Goal: Information Seeking & Learning: Learn about a topic

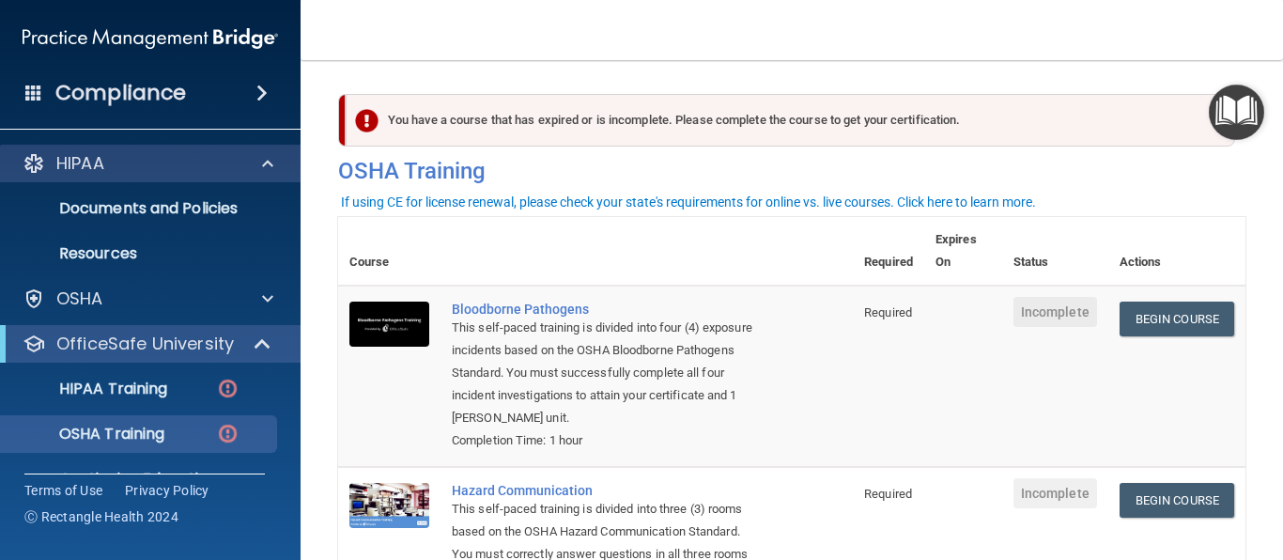
click at [180, 166] on div "HIPAA" at bounding box center [124, 163] width 233 height 23
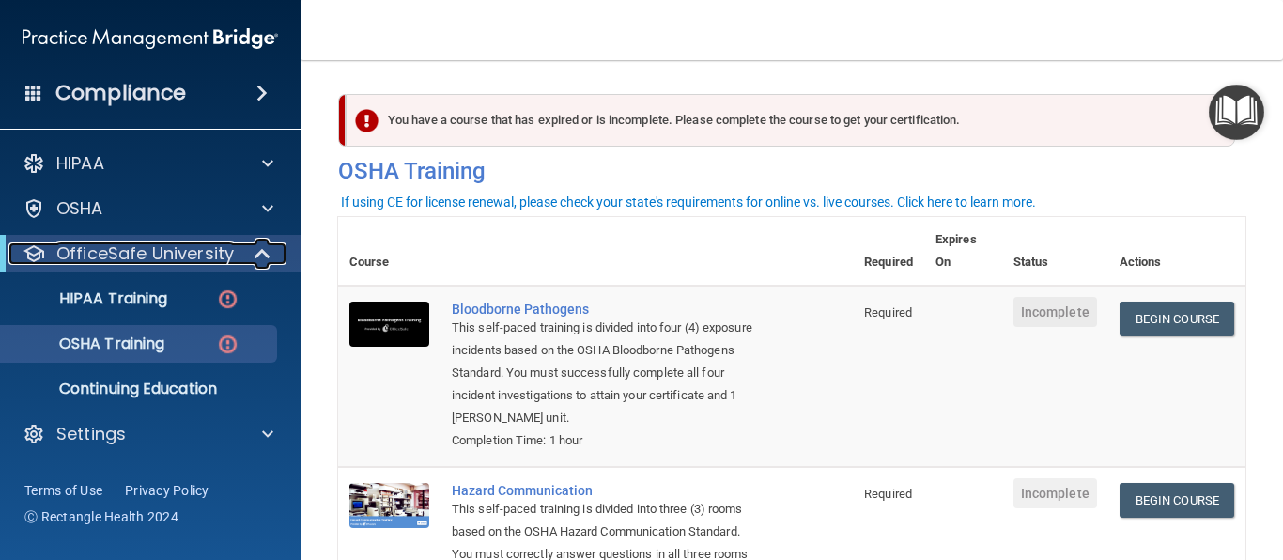
click at [132, 257] on p "OfficeSafe University" at bounding box center [144, 253] width 177 height 23
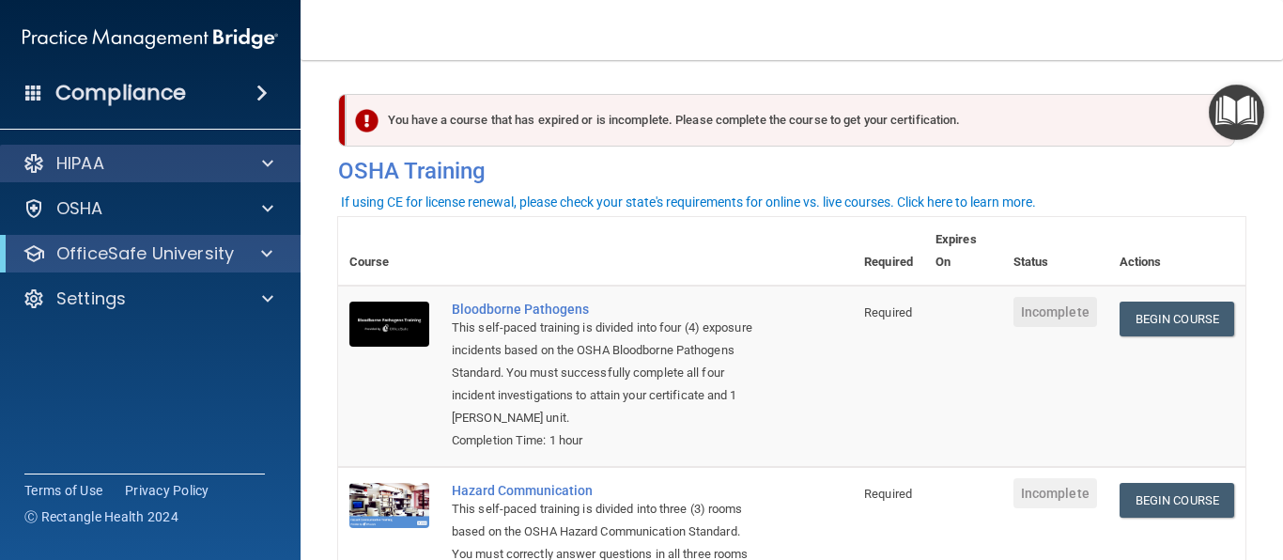
click at [117, 150] on div "HIPAA" at bounding box center [150, 164] width 301 height 38
click at [122, 155] on div "HIPAA" at bounding box center [124, 163] width 233 height 23
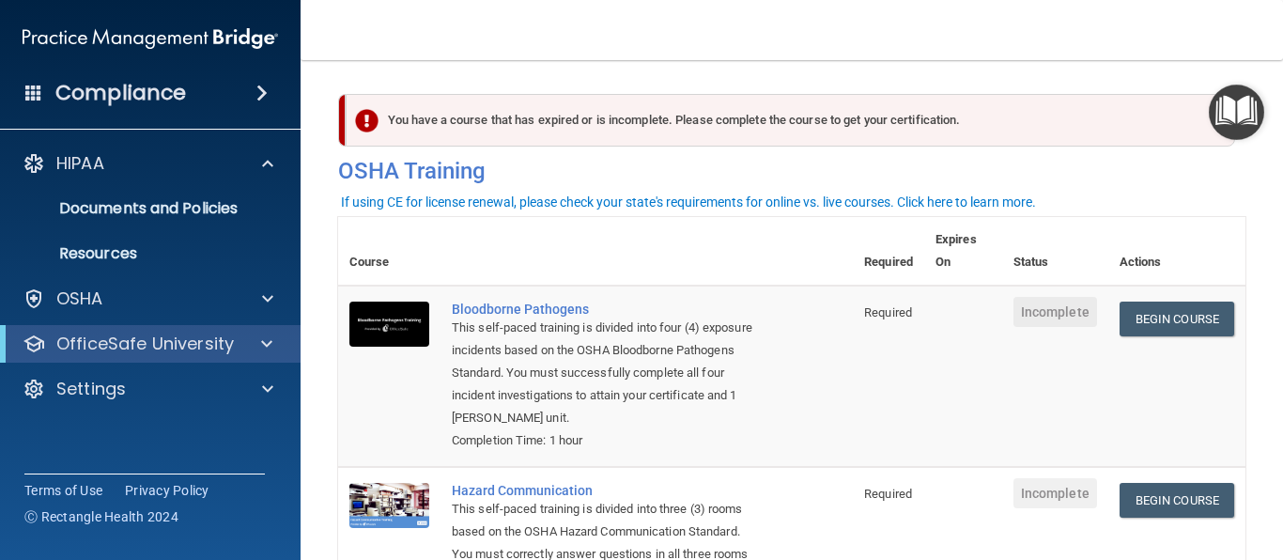
click at [174, 81] on h4 "Compliance" at bounding box center [120, 93] width 131 height 26
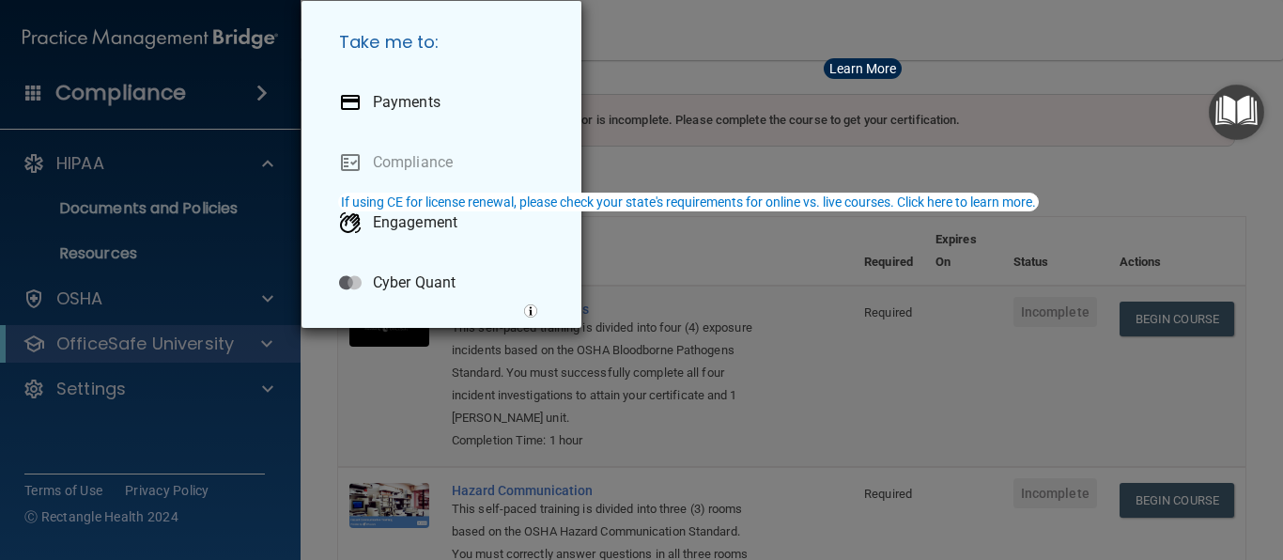
drag, startPoint x: 982, startPoint y: 414, endPoint x: 177, endPoint y: 237, distance: 825.1
click at [980, 414] on div "Take me to: Payments Compliance Engagement Cyber Quant" at bounding box center [641, 280] width 1283 height 560
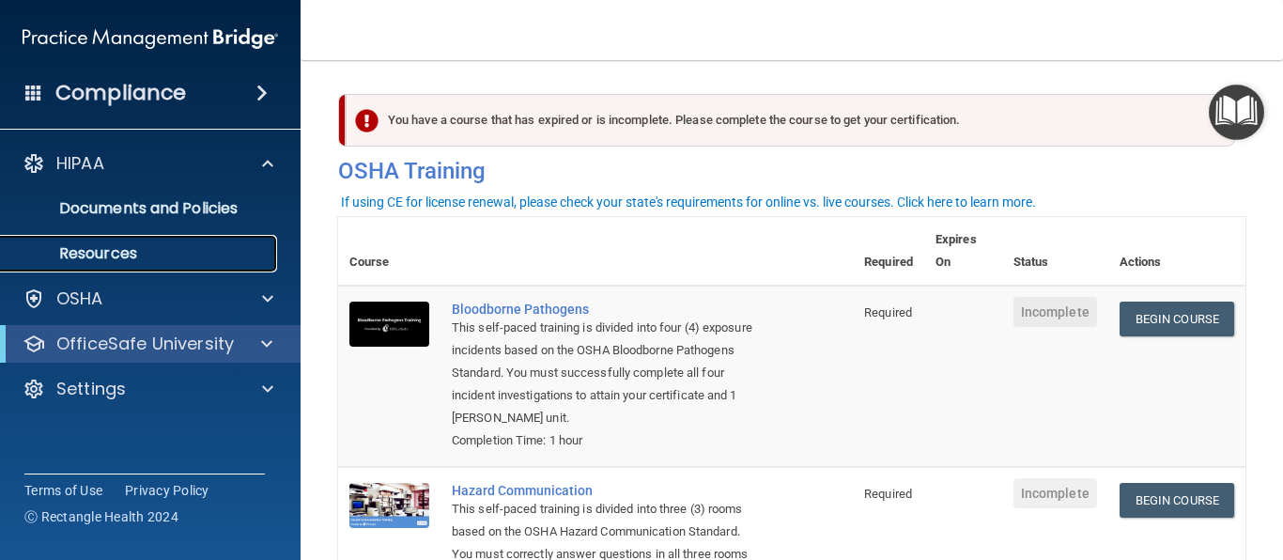
click at [137, 260] on p "Resources" at bounding box center [140, 253] width 256 height 19
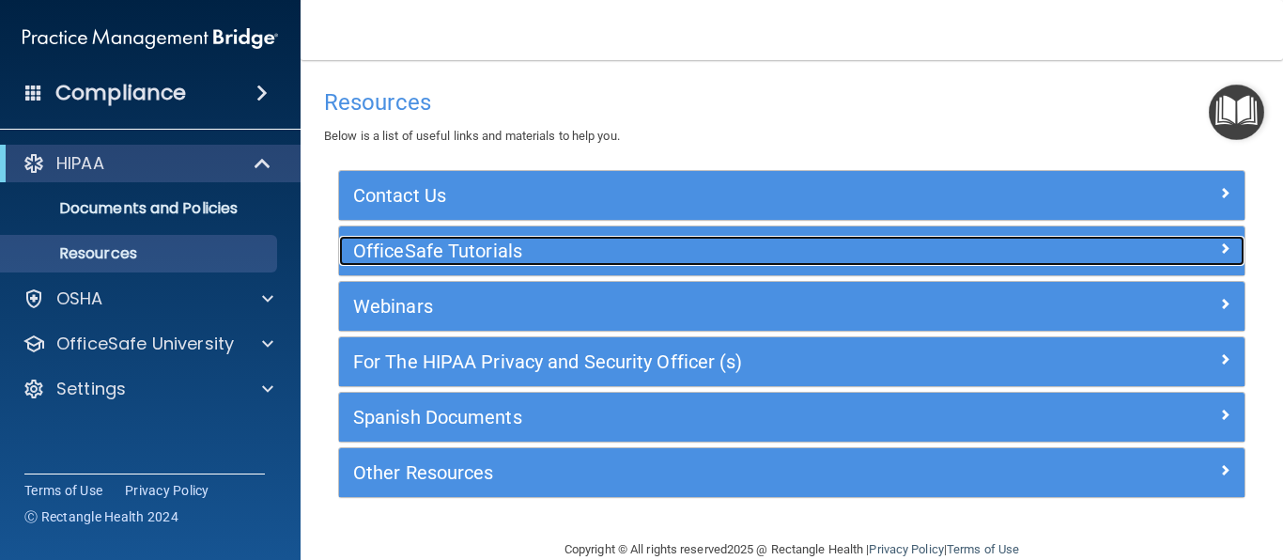
click at [490, 249] on h5 "OfficeSafe Tutorials" at bounding box center [678, 250] width 651 height 21
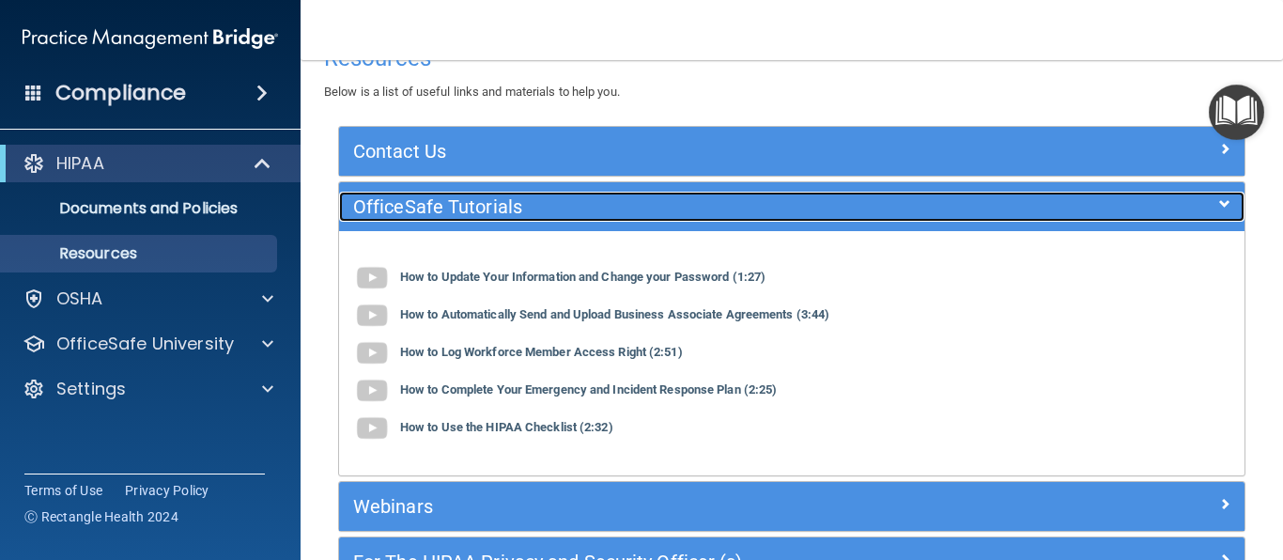
scroll to position [85, 0]
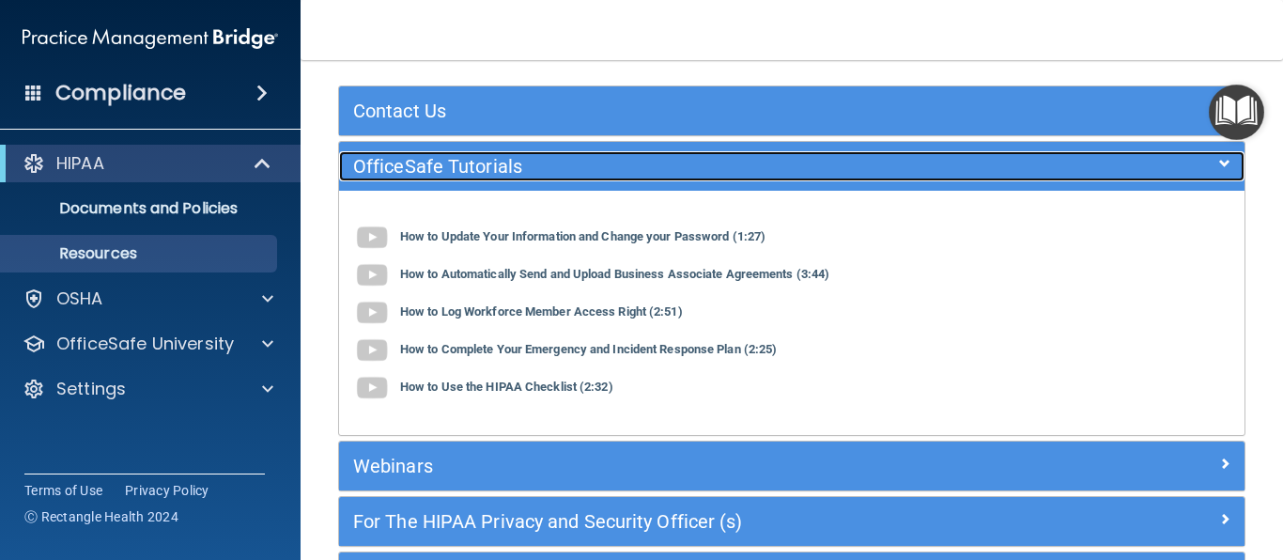
click at [440, 174] on h5 "OfficeSafe Tutorials" at bounding box center [678, 166] width 651 height 21
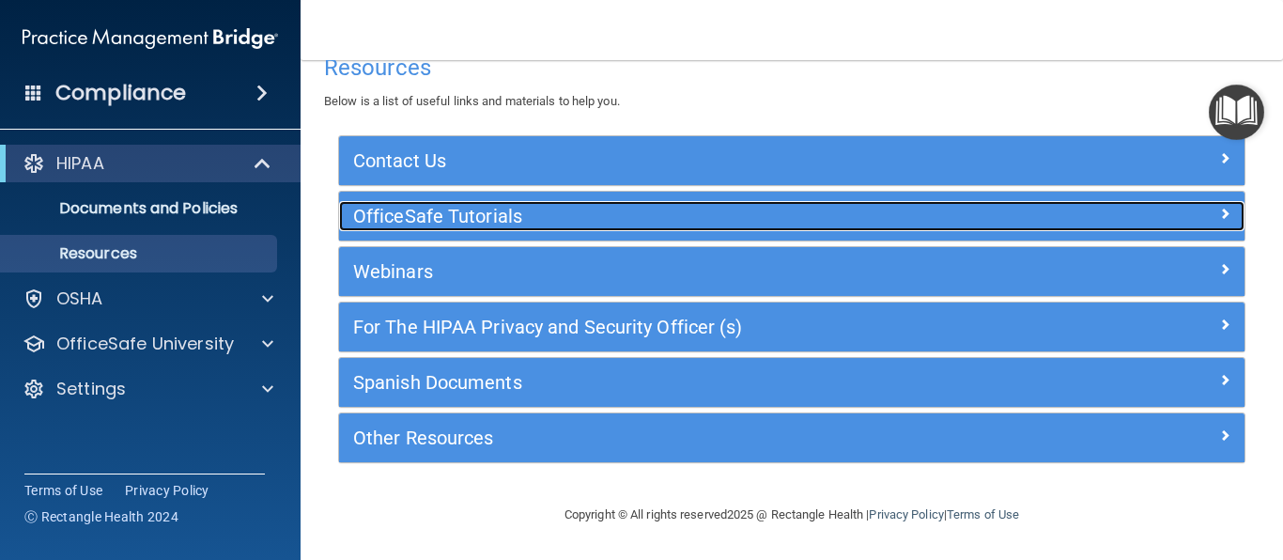
scroll to position [35, 0]
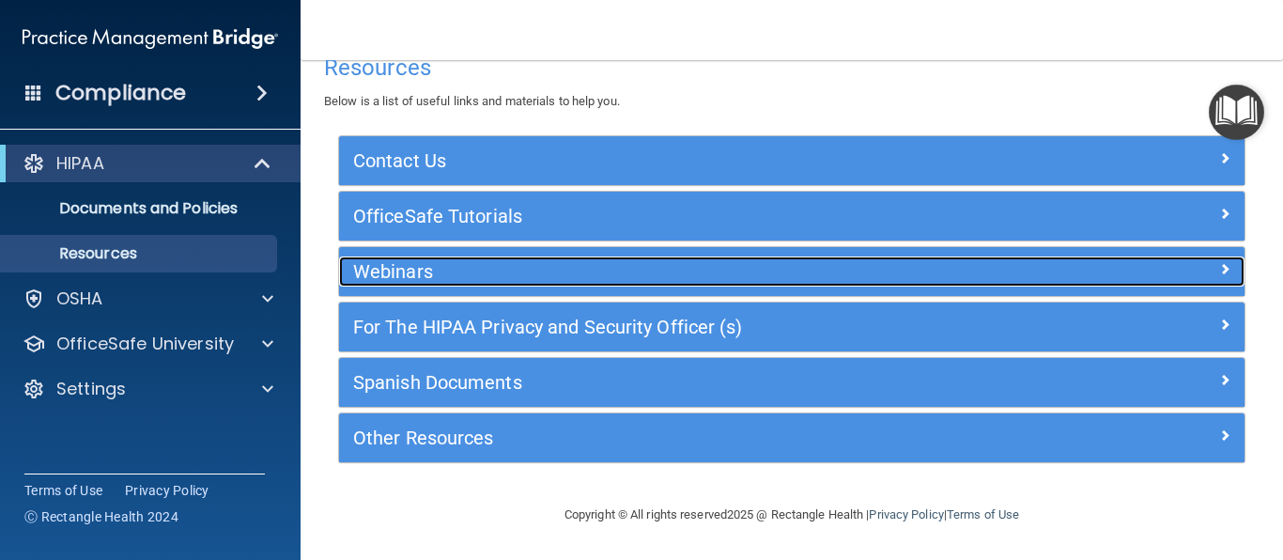
click at [398, 285] on div "Webinars" at bounding box center [678, 271] width 679 height 30
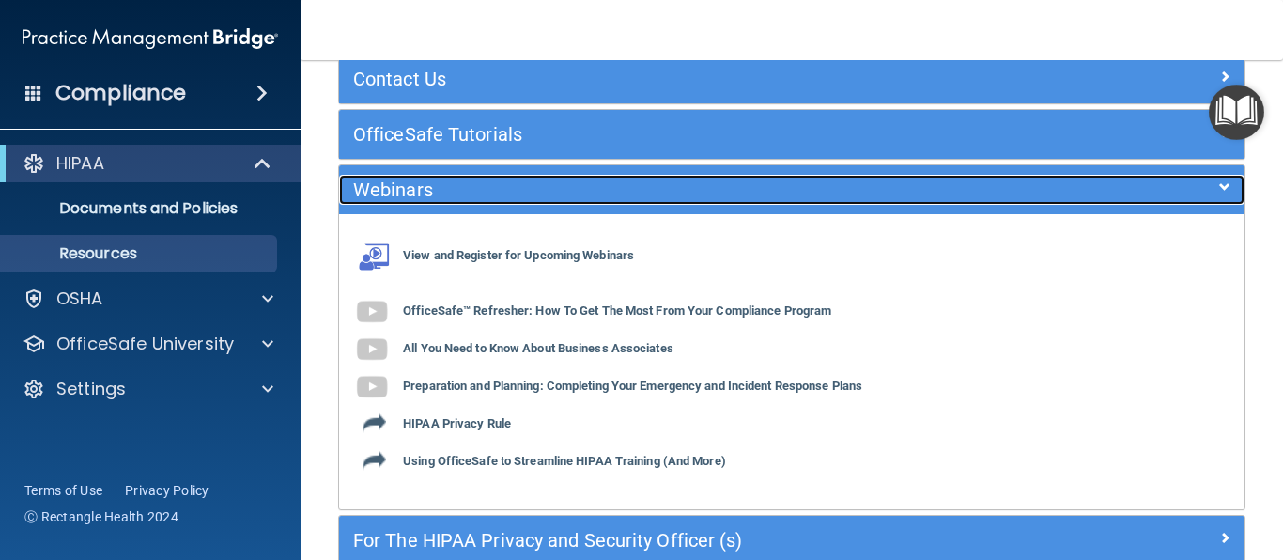
scroll to position [119, 0]
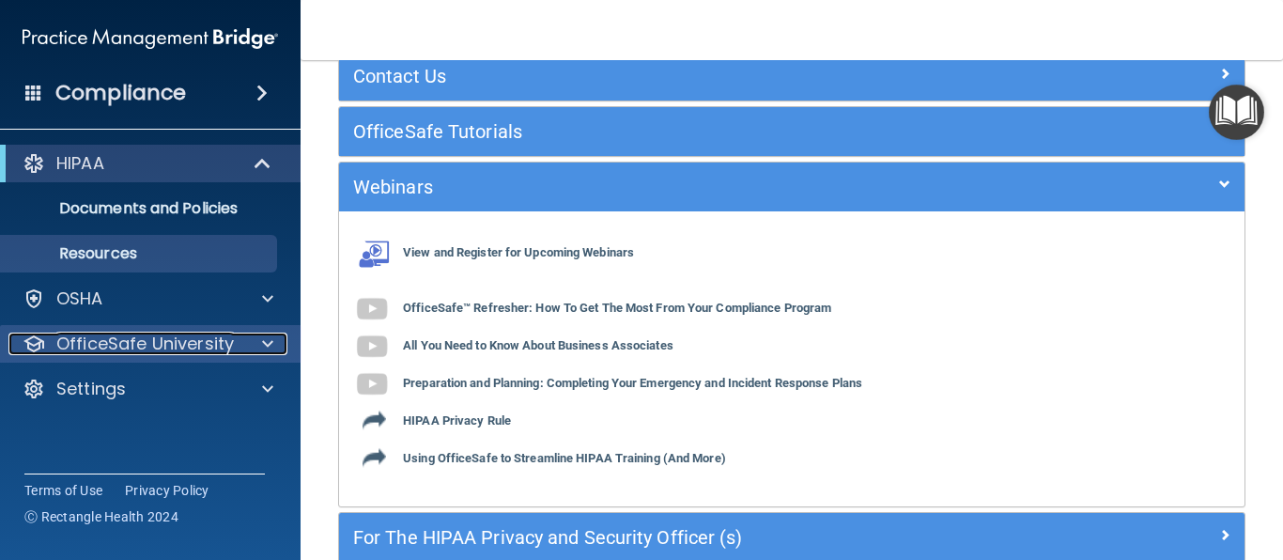
drag, startPoint x: 219, startPoint y: 345, endPoint x: 230, endPoint y: 301, distance: 44.6
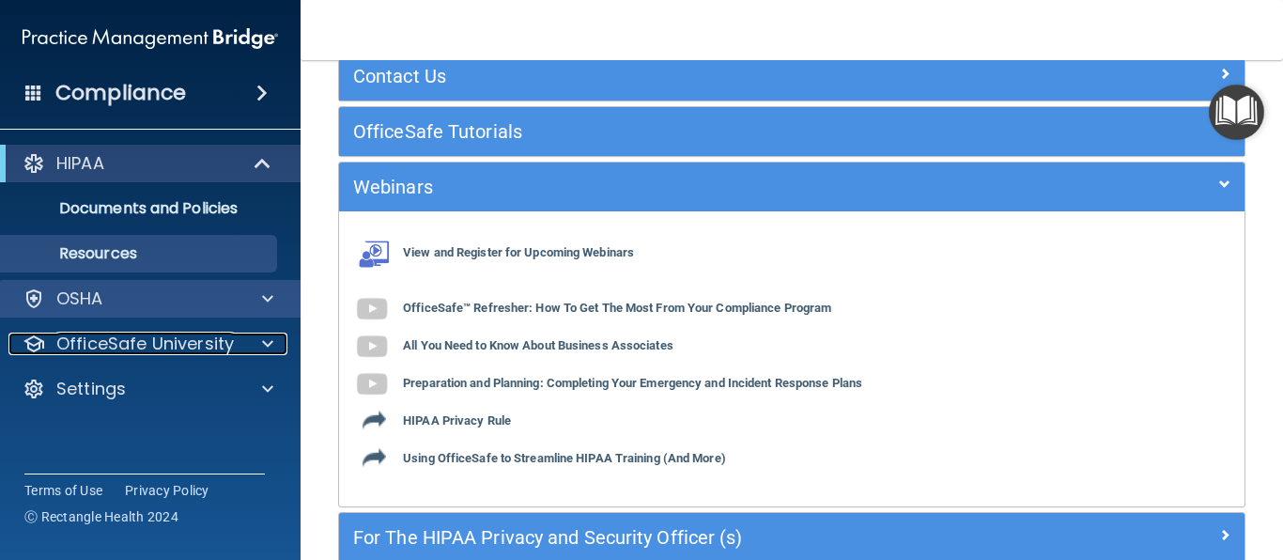
click at [216, 341] on p "OfficeSafe University" at bounding box center [144, 343] width 177 height 23
